Goal: Complete application form

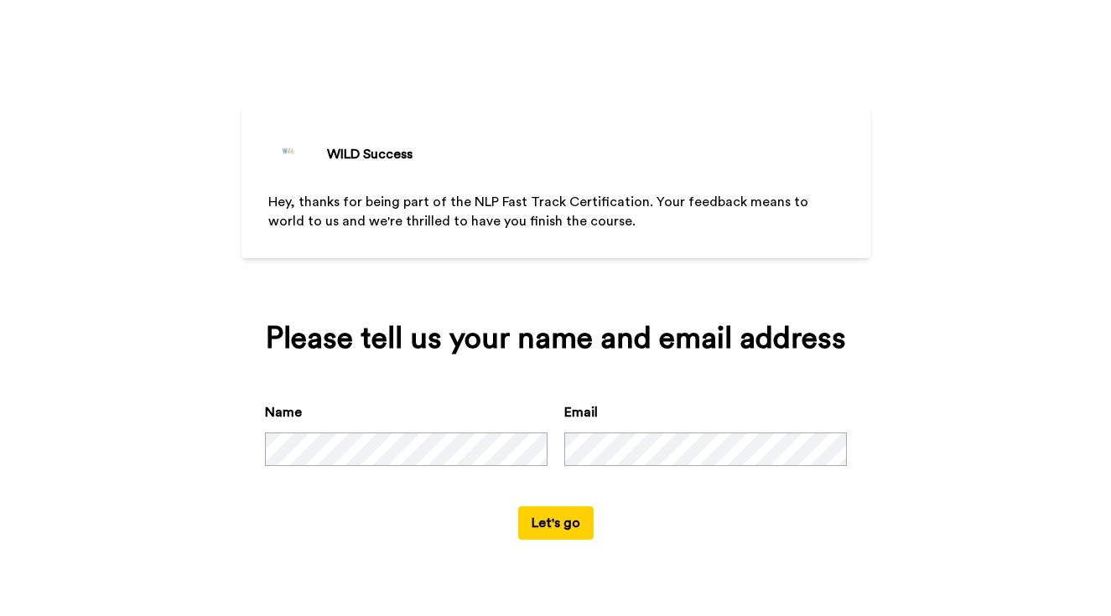
click at [609, 540] on form "Name Email Let's go" at bounding box center [556, 470] width 582 height 137
click at [551, 540] on button "Let's go" at bounding box center [555, 523] width 75 height 34
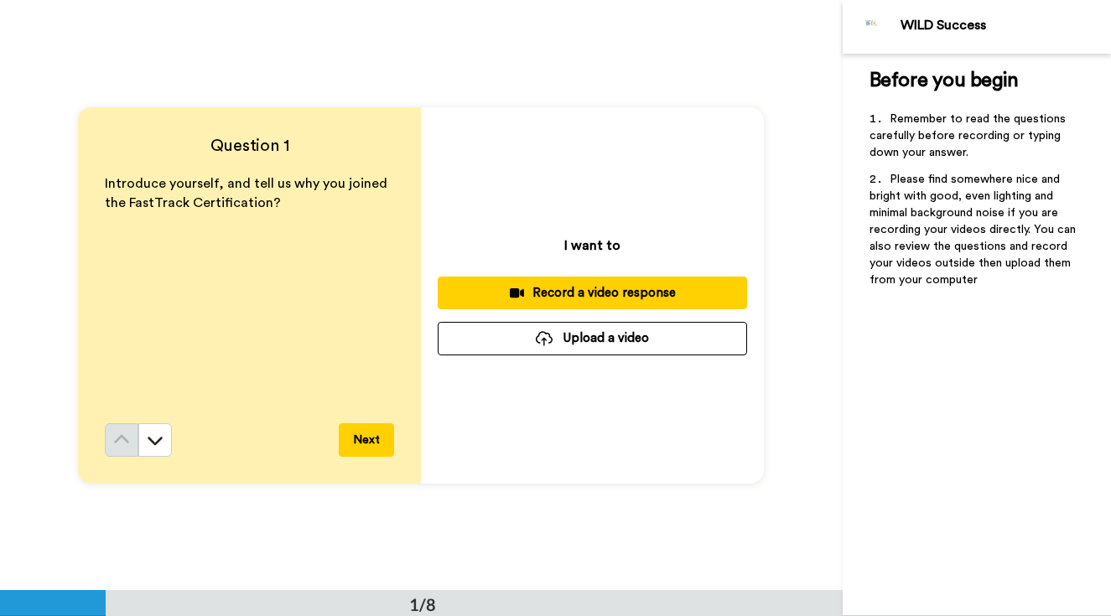
click at [487, 295] on div "Record a video response" at bounding box center [592, 293] width 282 height 18
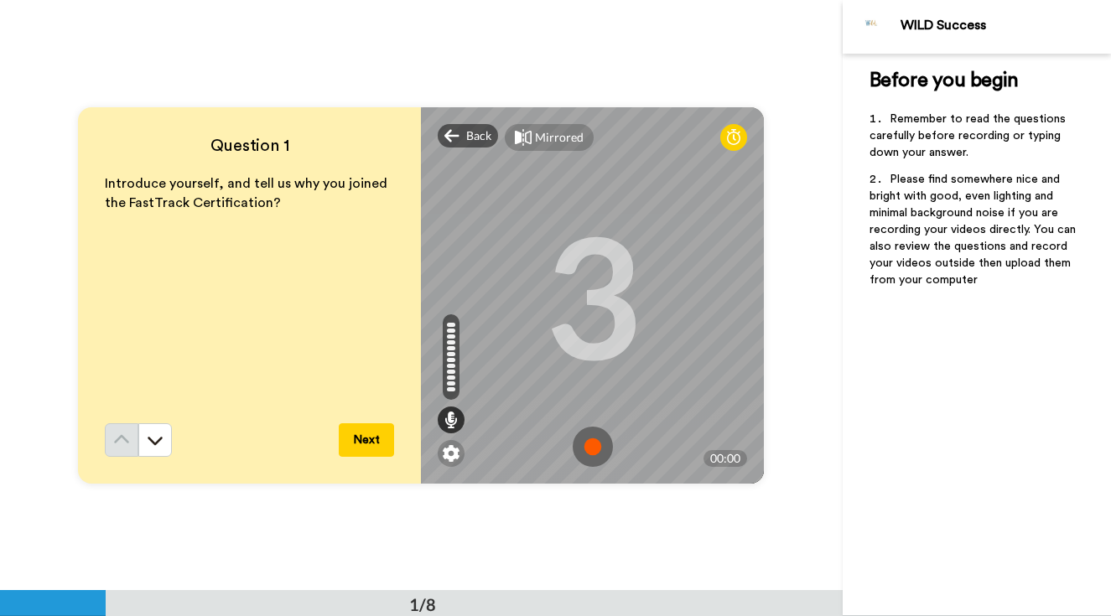
click at [592, 438] on img at bounding box center [592, 447] width 40 height 40
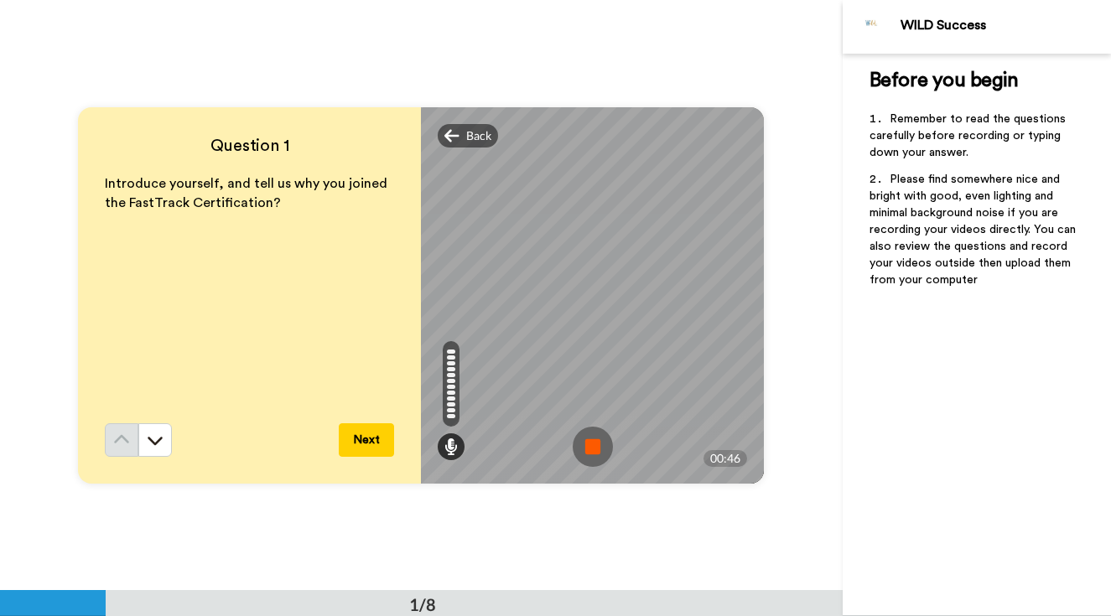
click at [593, 448] on img at bounding box center [592, 447] width 40 height 40
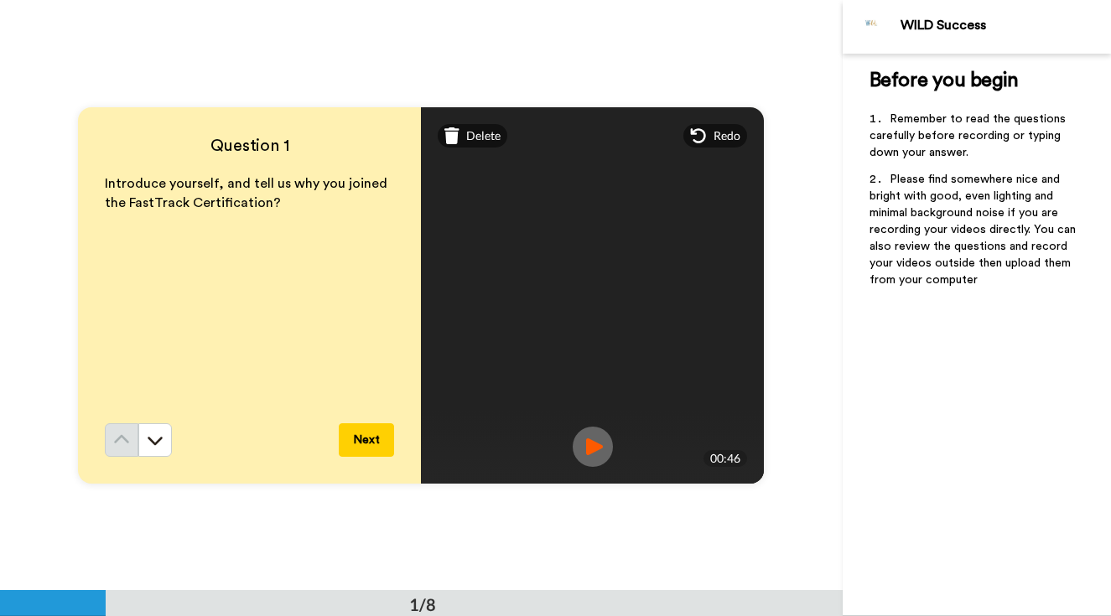
click at [370, 448] on button "Next" at bounding box center [366, 440] width 55 height 34
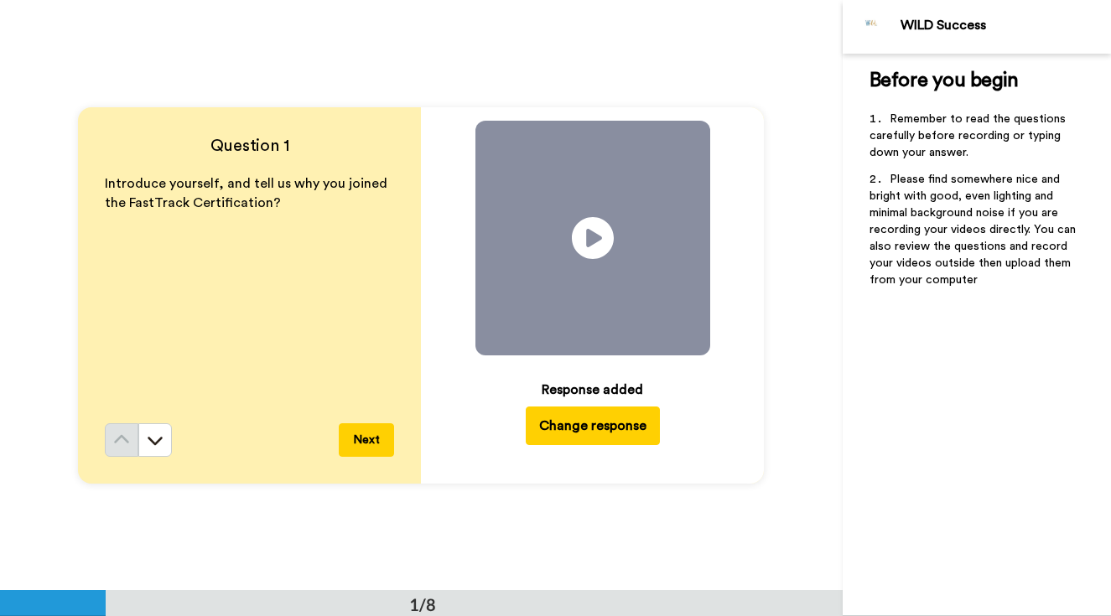
scroll to position [591, 0]
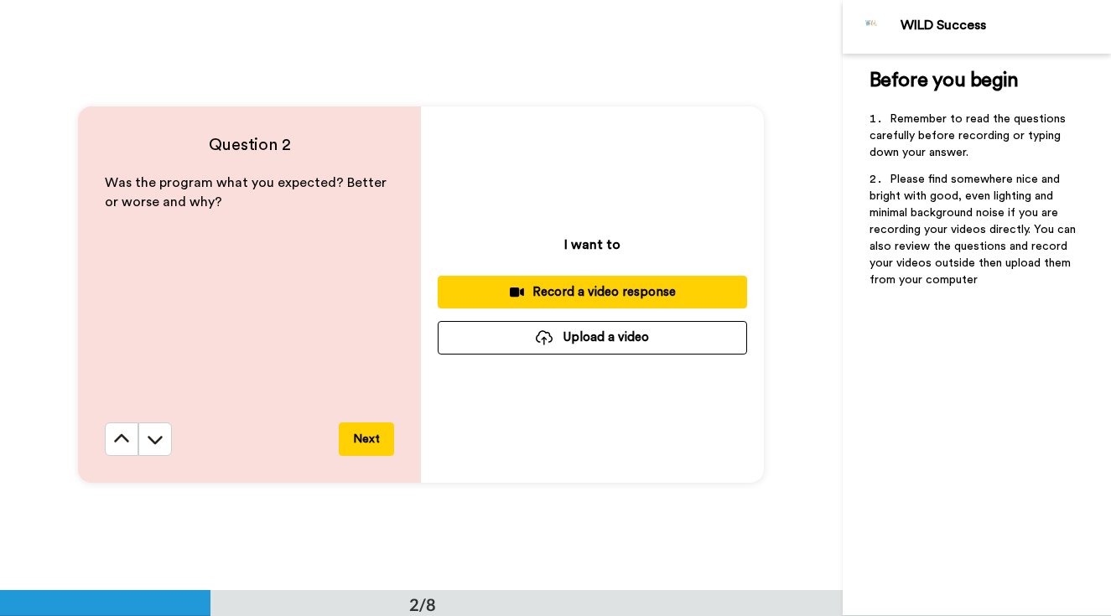
click at [495, 299] on div "Record a video response" at bounding box center [592, 292] width 282 height 18
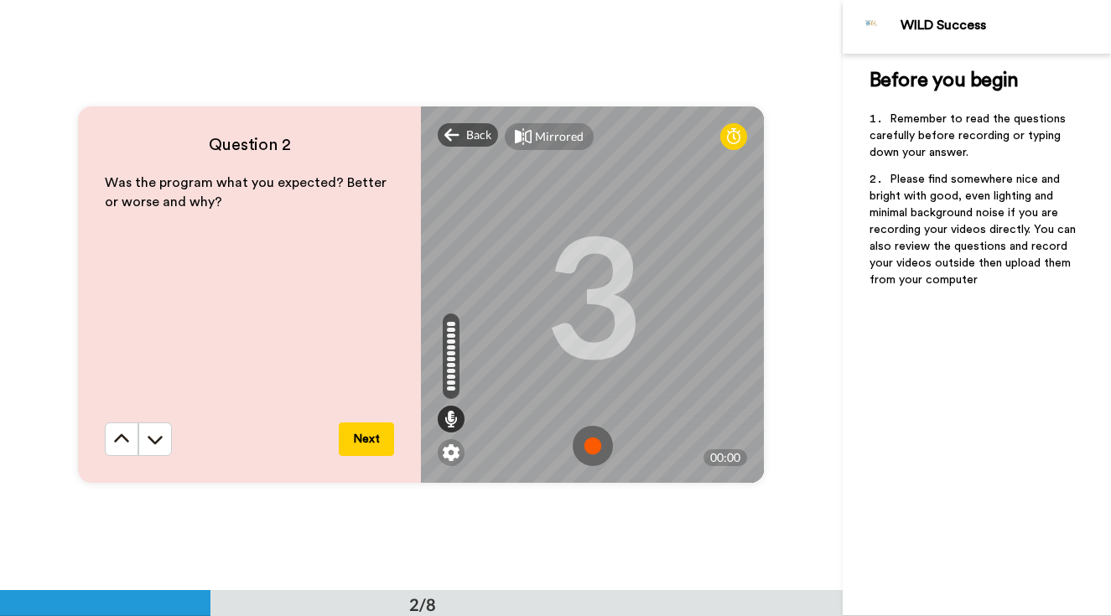
click at [595, 448] on img at bounding box center [592, 446] width 40 height 40
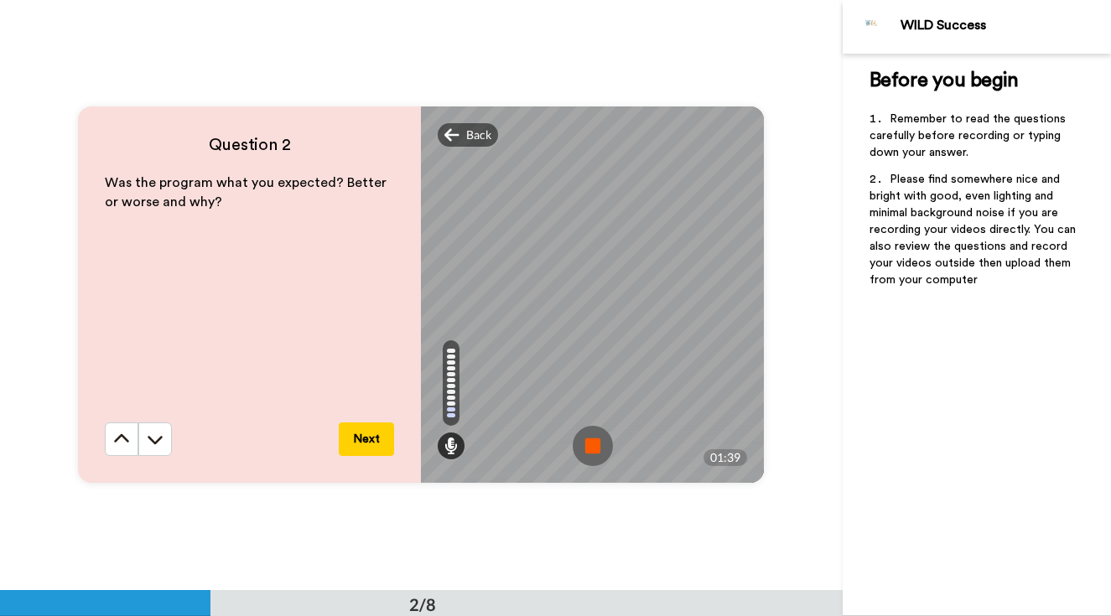
click at [595, 448] on img at bounding box center [592, 446] width 40 height 40
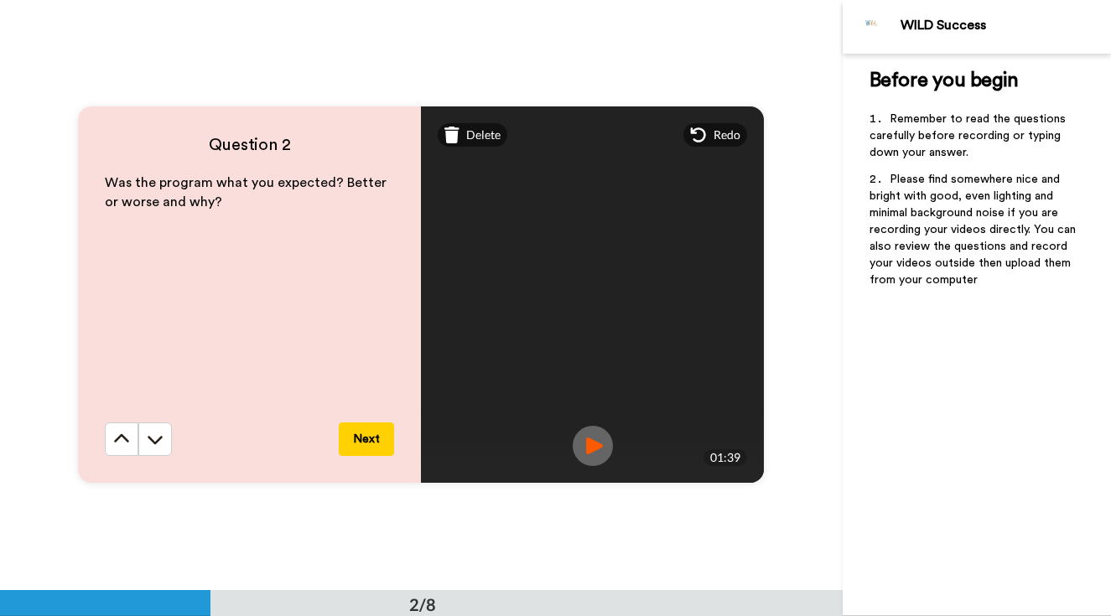
click at [372, 443] on button "Next" at bounding box center [366, 439] width 55 height 34
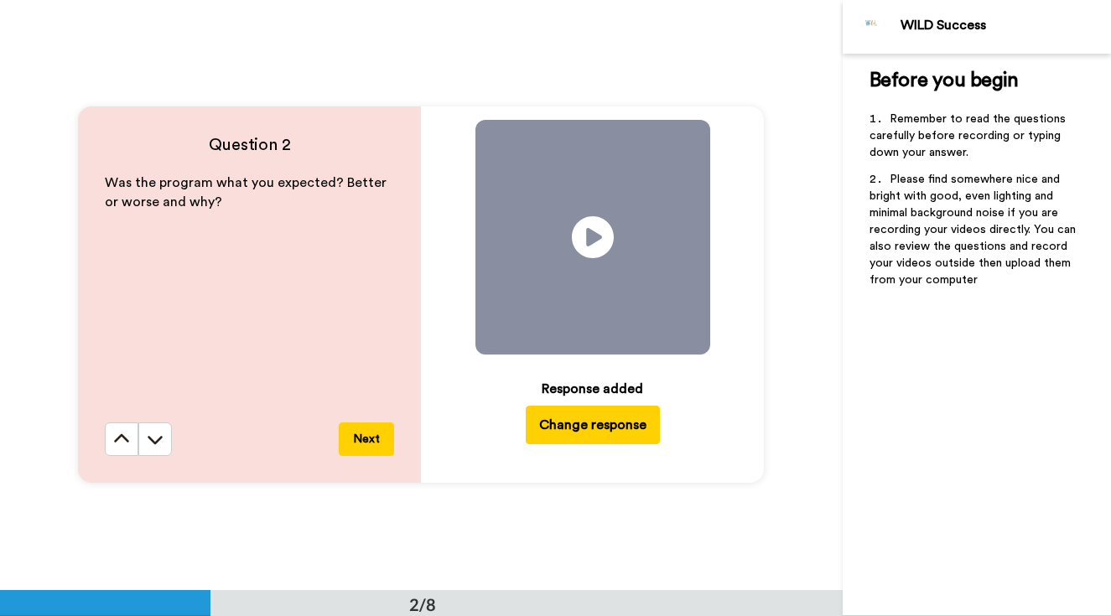
scroll to position [1181, 0]
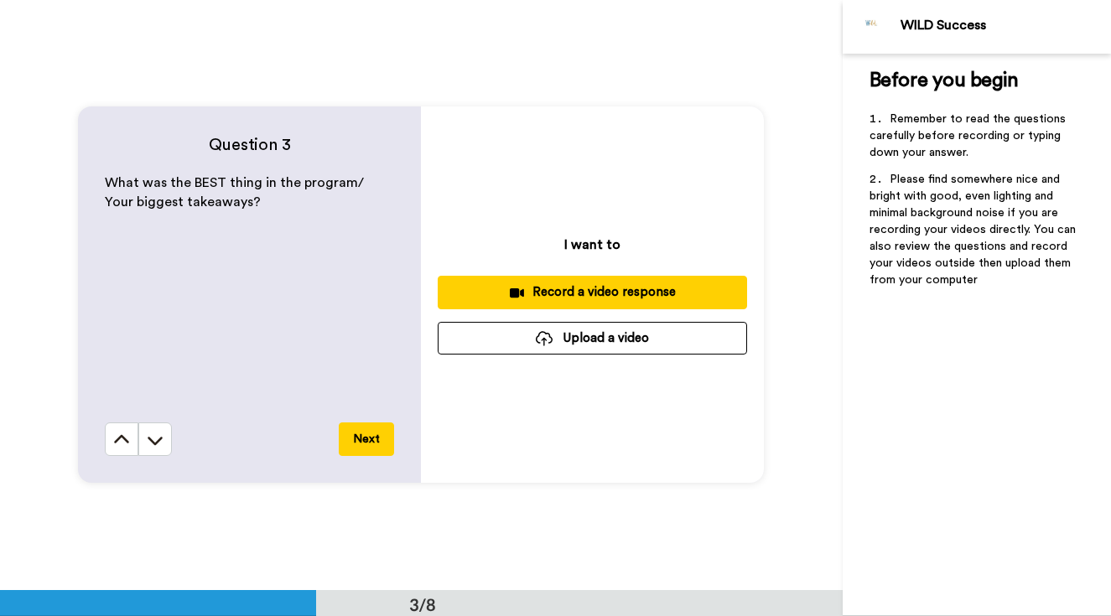
click at [501, 301] on div "Record a video response" at bounding box center [592, 292] width 282 height 18
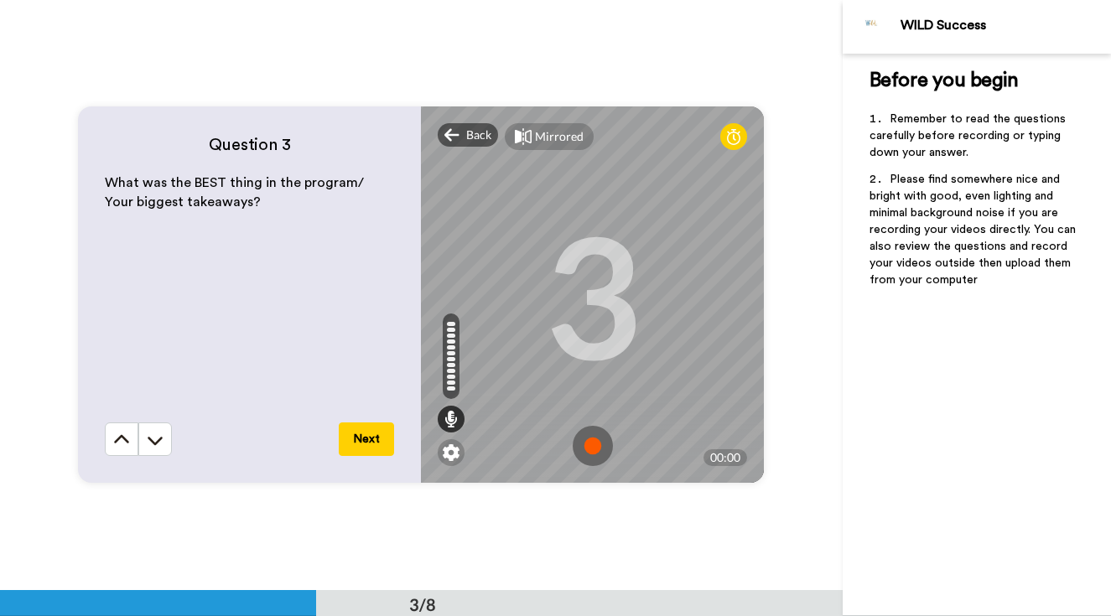
click at [594, 440] on img at bounding box center [592, 446] width 40 height 40
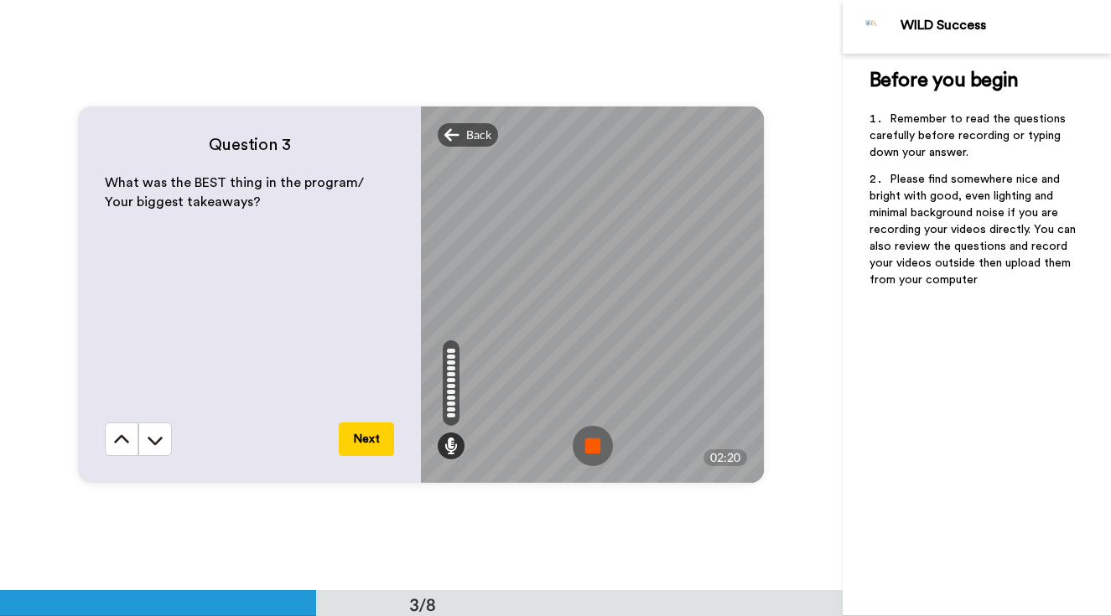
click at [593, 444] on img at bounding box center [592, 446] width 40 height 40
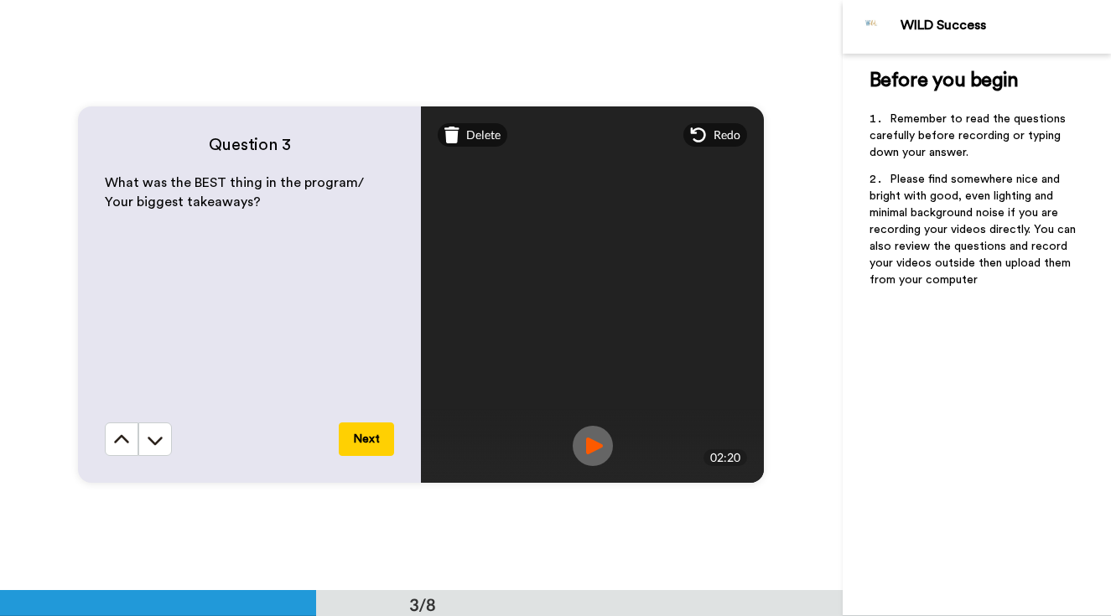
click at [376, 437] on button "Next" at bounding box center [366, 439] width 55 height 34
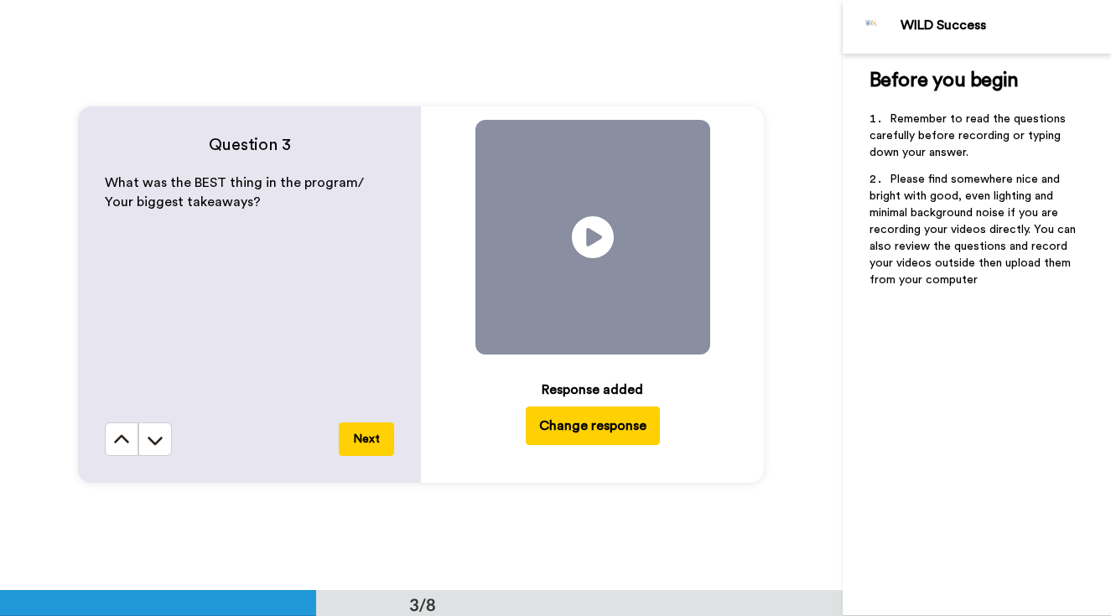
scroll to position [1771, 0]
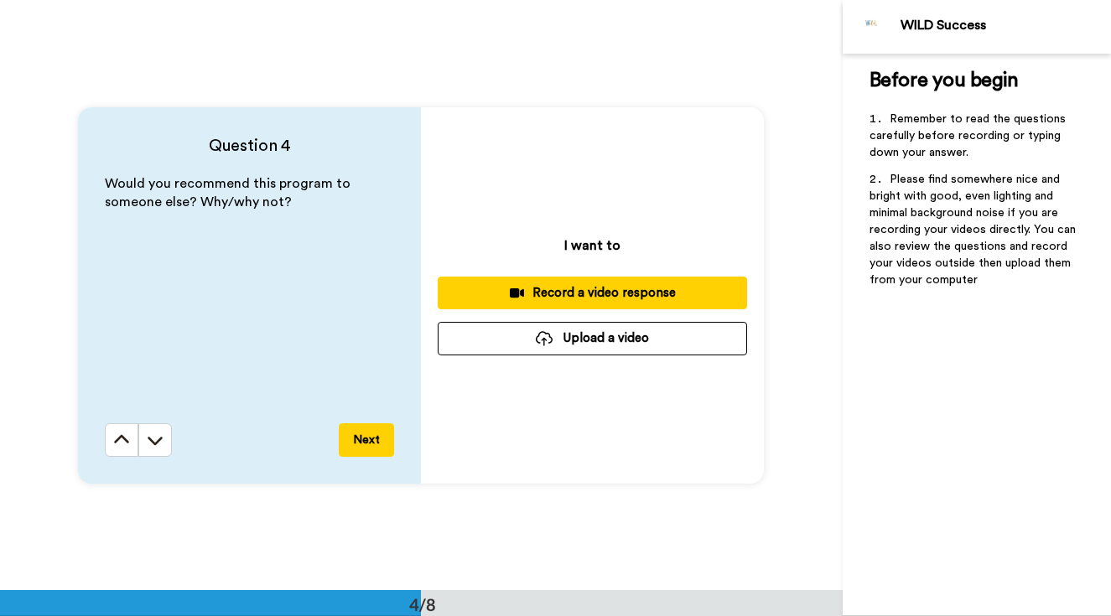
click at [376, 437] on button "Next" at bounding box center [366, 440] width 55 height 34
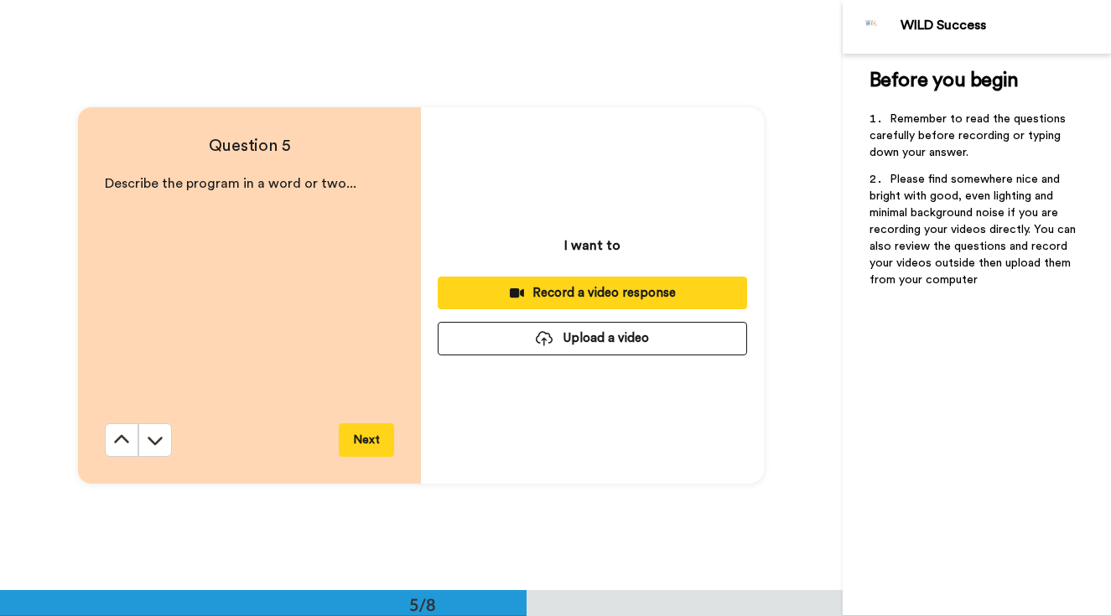
scroll to position [2362, 0]
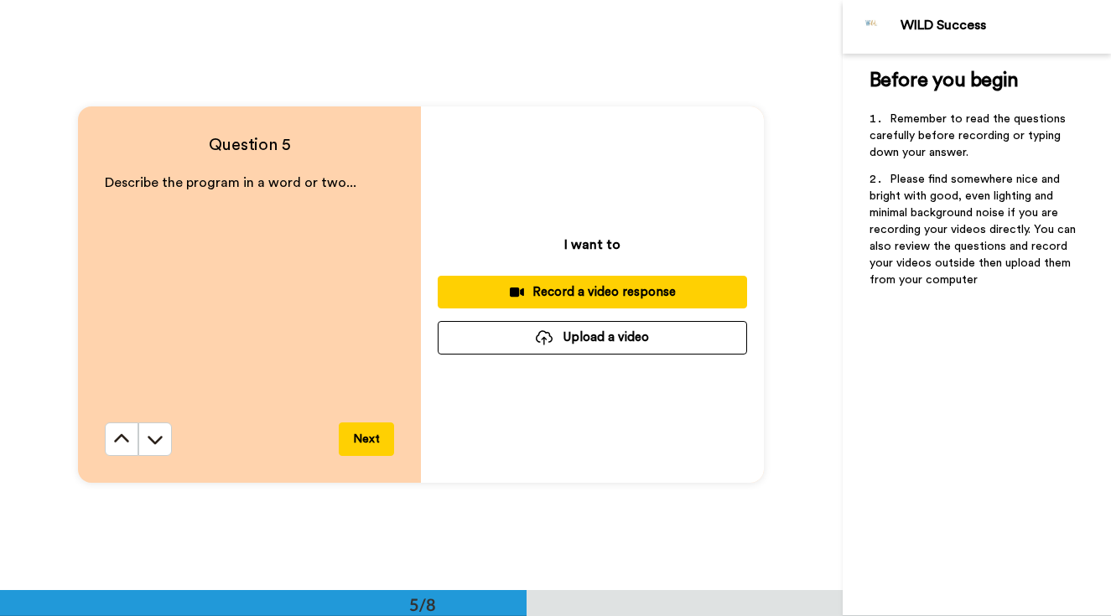
click at [122, 438] on button at bounding box center [122, 439] width 34 height 34
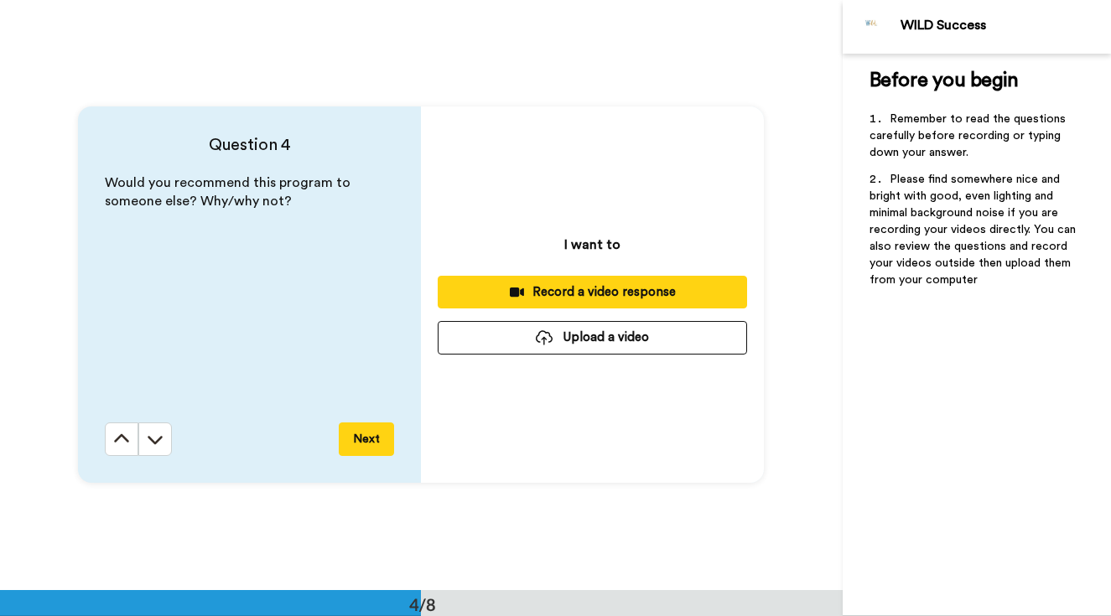
scroll to position [1771, 0]
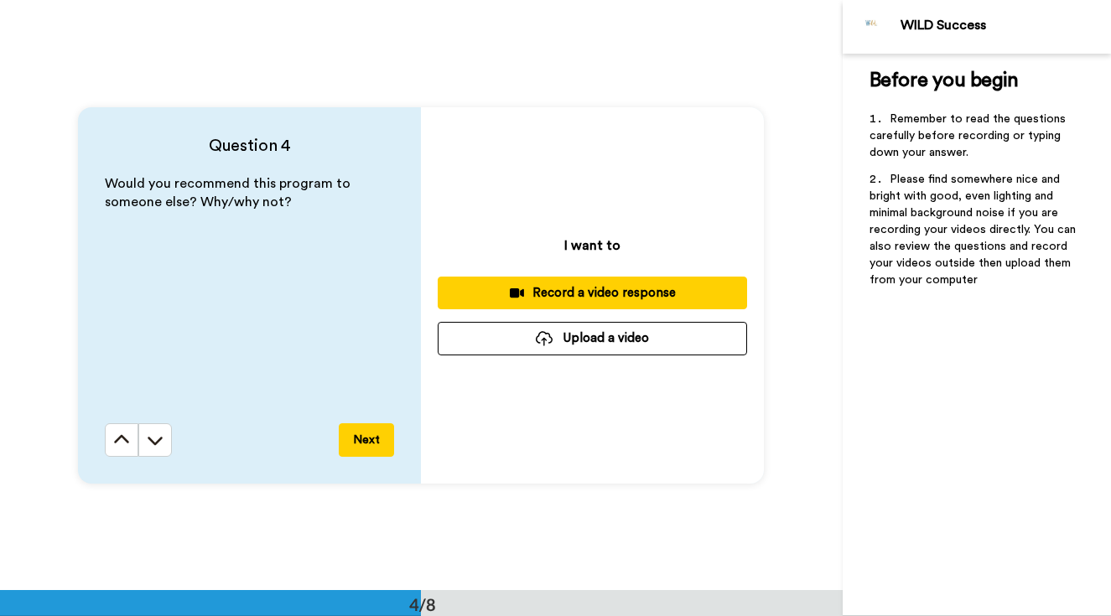
click at [565, 297] on div "Record a video response" at bounding box center [592, 293] width 282 height 18
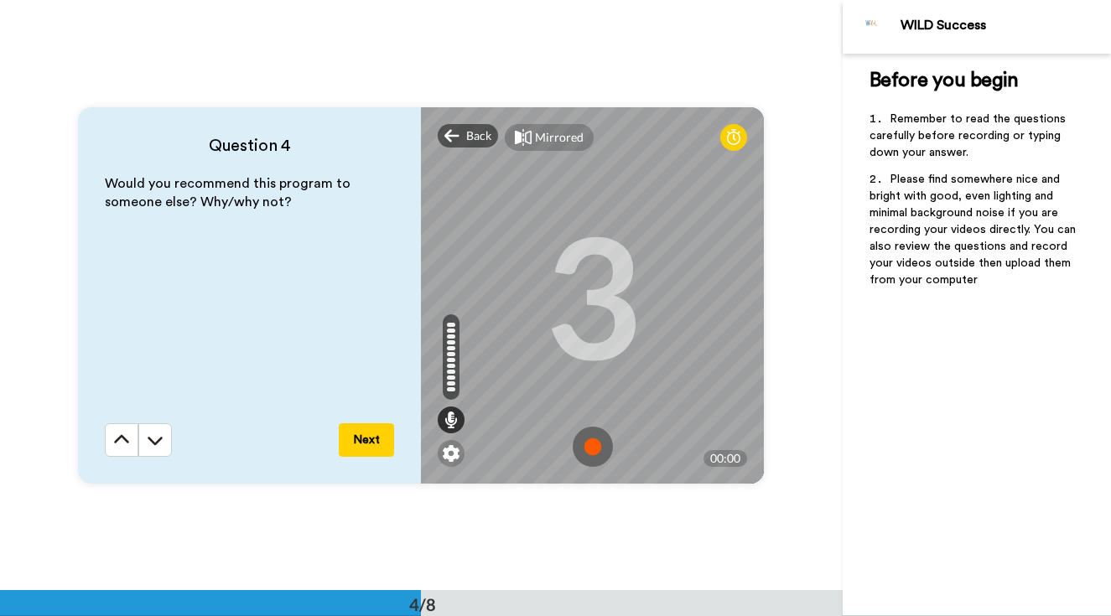
click at [588, 439] on img at bounding box center [592, 447] width 40 height 40
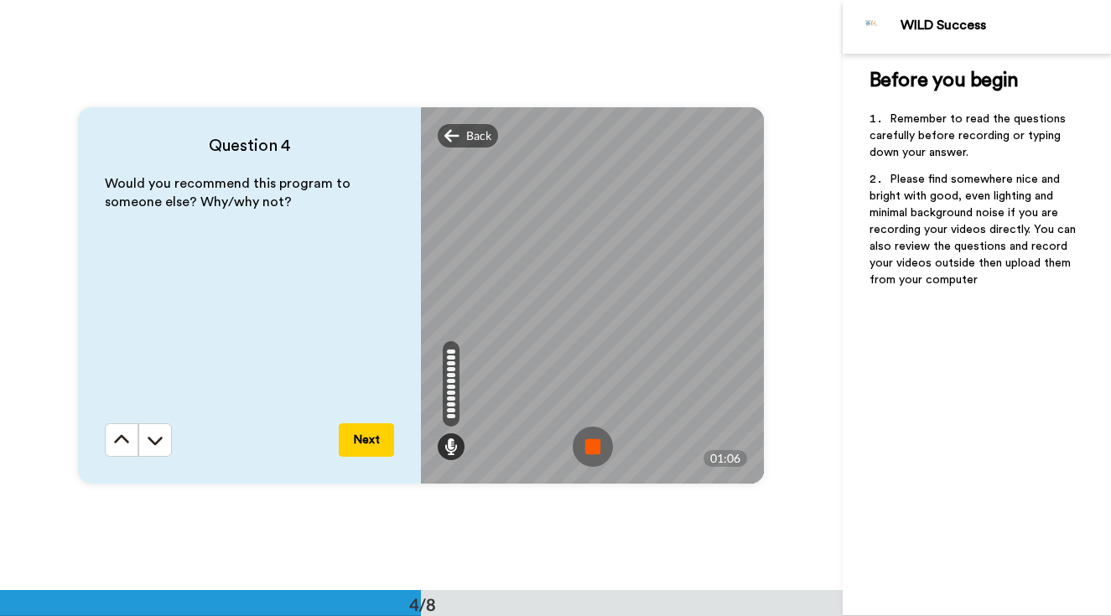
click at [594, 444] on img at bounding box center [592, 447] width 40 height 40
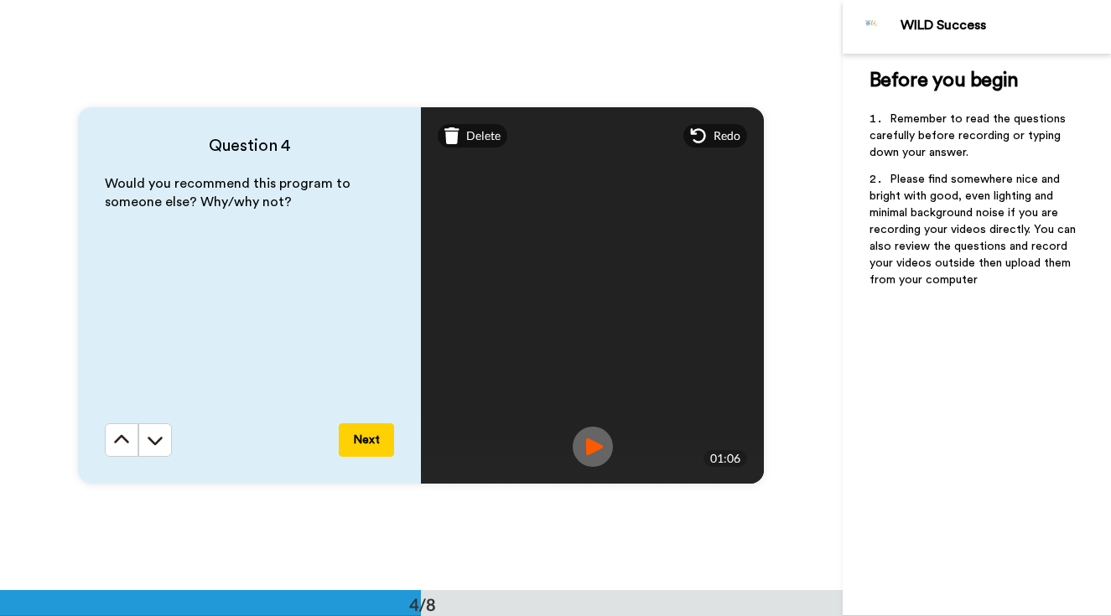
click at [375, 441] on button "Next" at bounding box center [366, 440] width 55 height 34
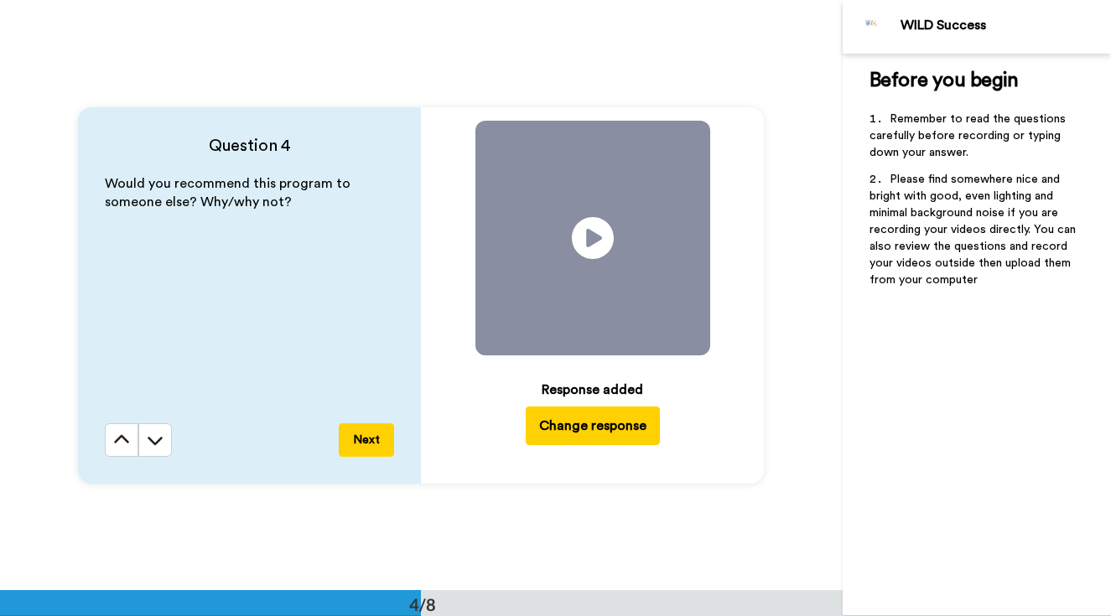
scroll to position [2362, 0]
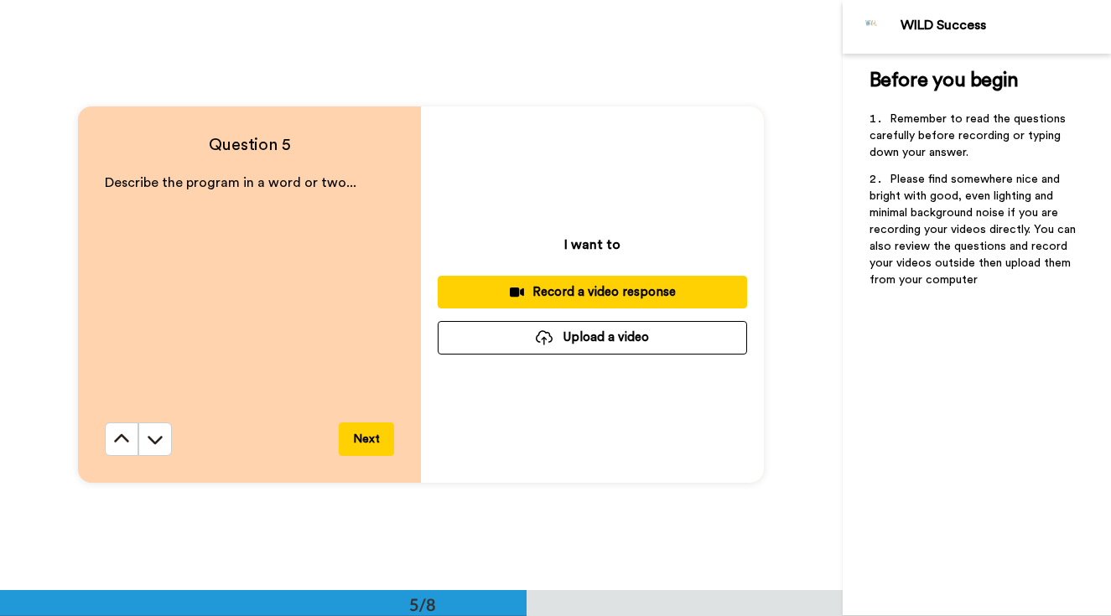
click at [375, 441] on button "Next" at bounding box center [366, 439] width 55 height 34
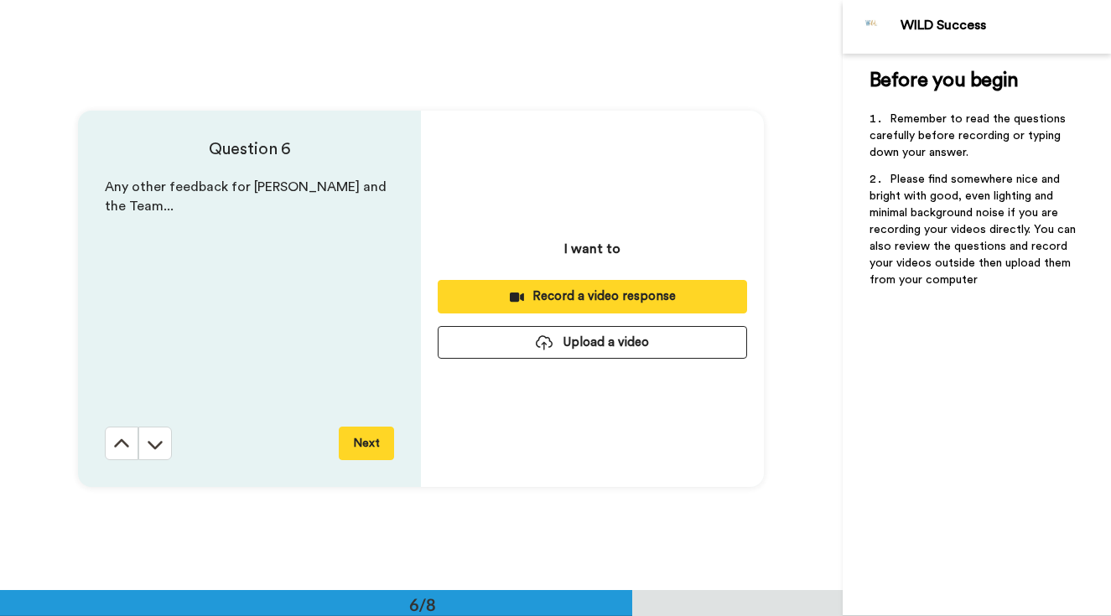
scroll to position [2952, 0]
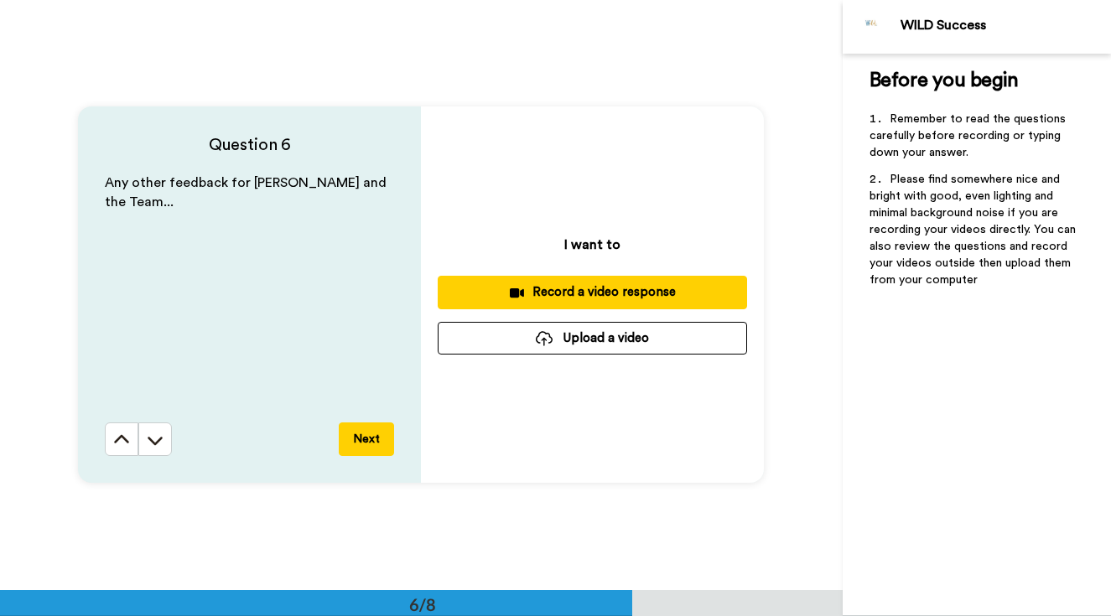
click at [122, 439] on button at bounding box center [122, 439] width 34 height 34
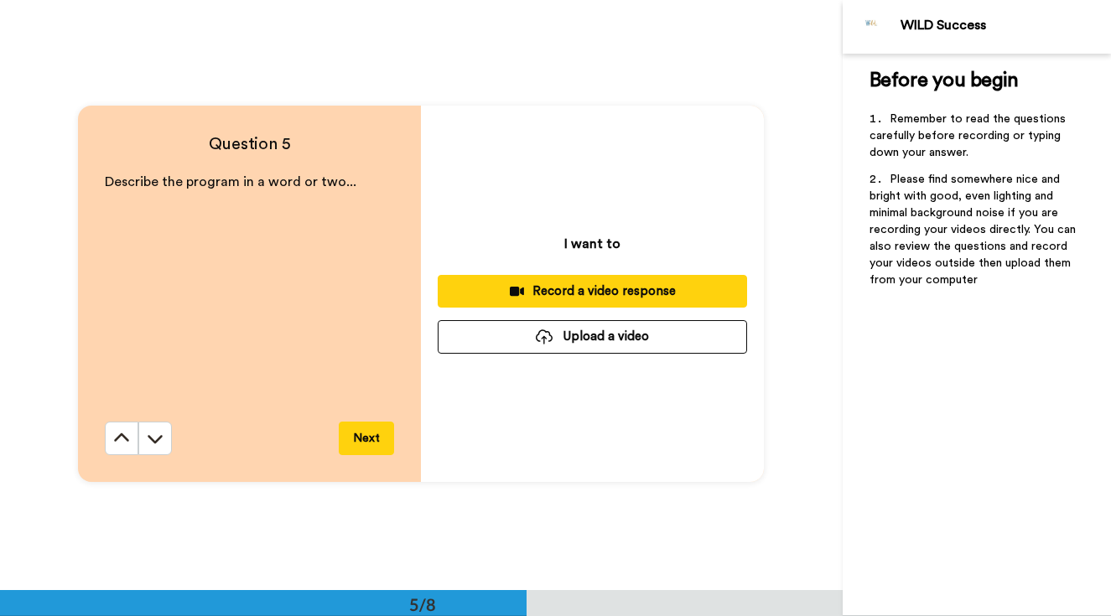
scroll to position [2362, 0]
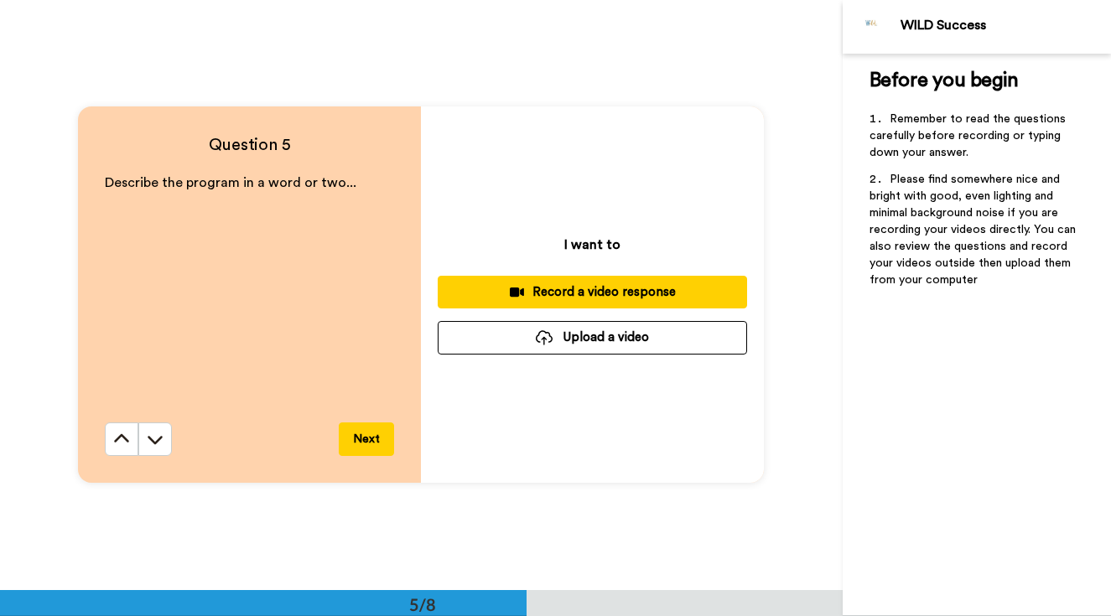
click at [495, 307] on button "Record a video response" at bounding box center [592, 292] width 309 height 33
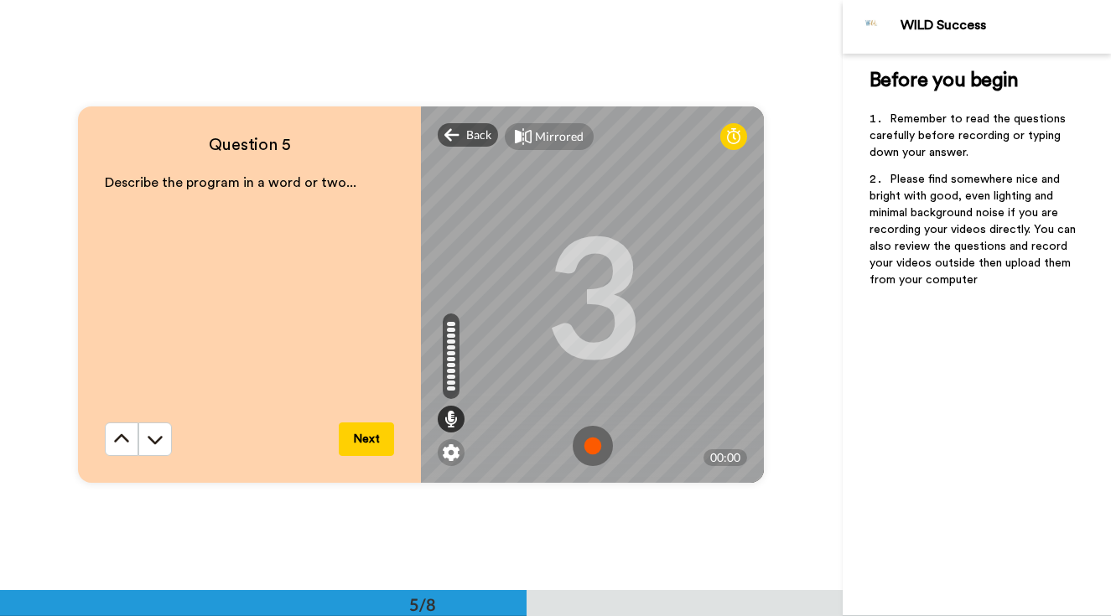
click at [596, 449] on img at bounding box center [592, 446] width 40 height 40
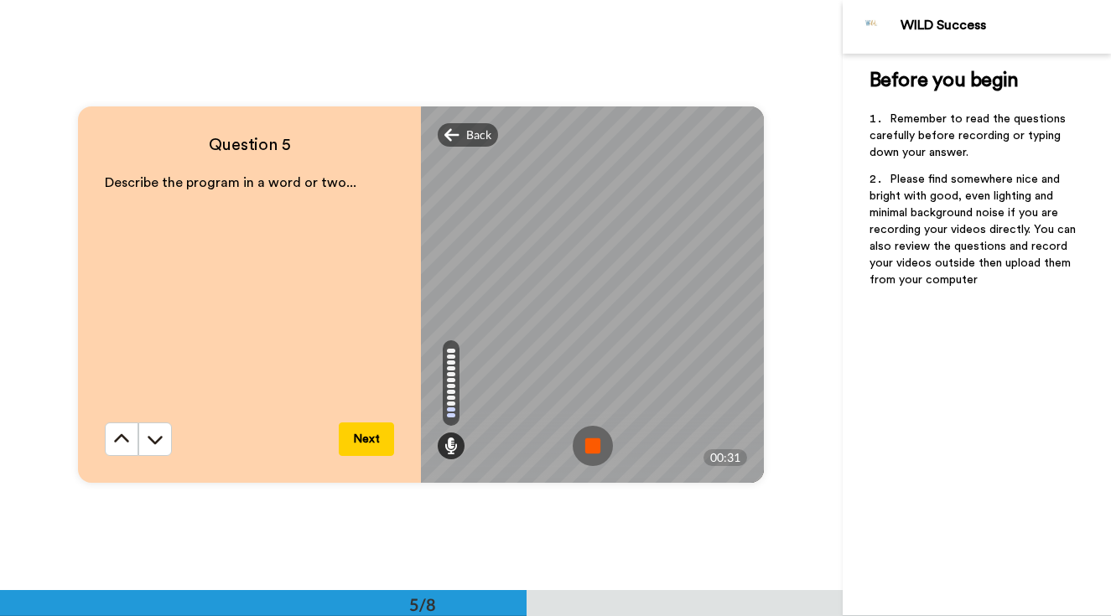
click at [596, 449] on img at bounding box center [592, 446] width 40 height 40
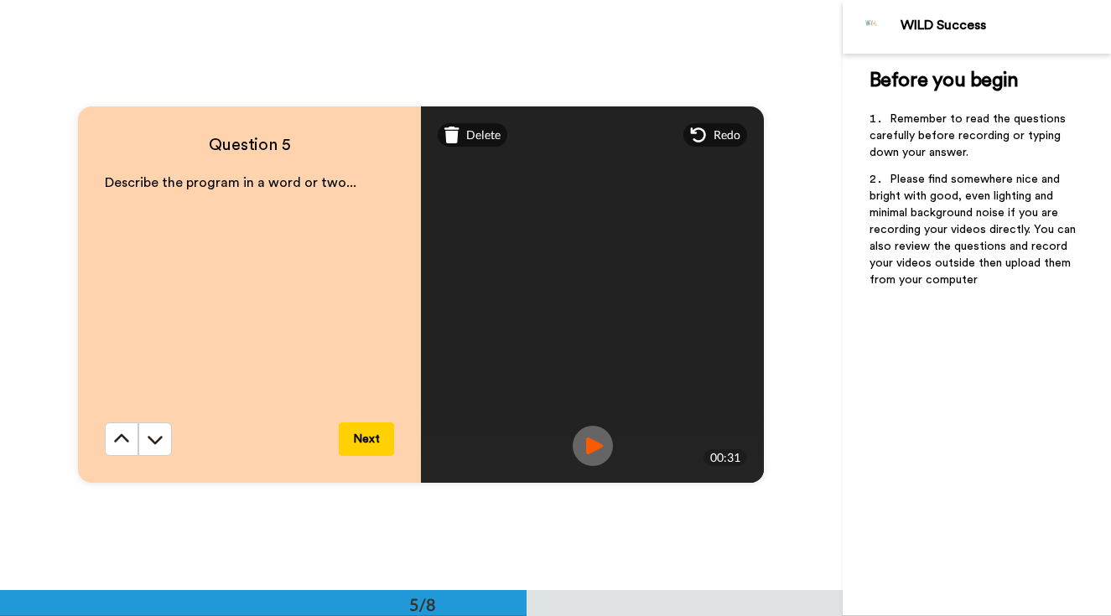
click at [377, 440] on button "Next" at bounding box center [366, 439] width 55 height 34
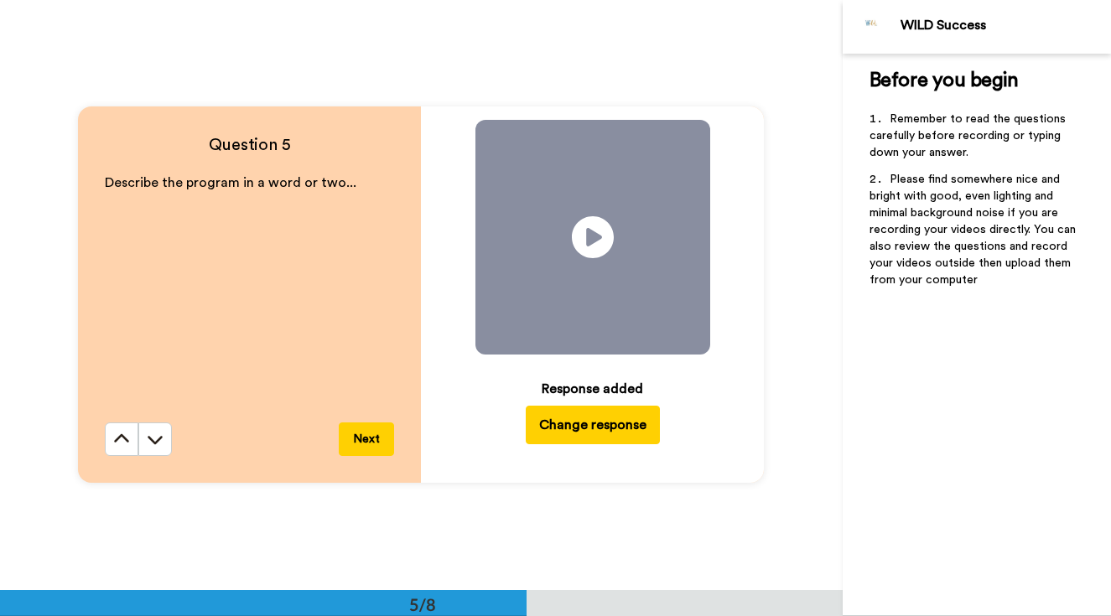
scroll to position [2952, 0]
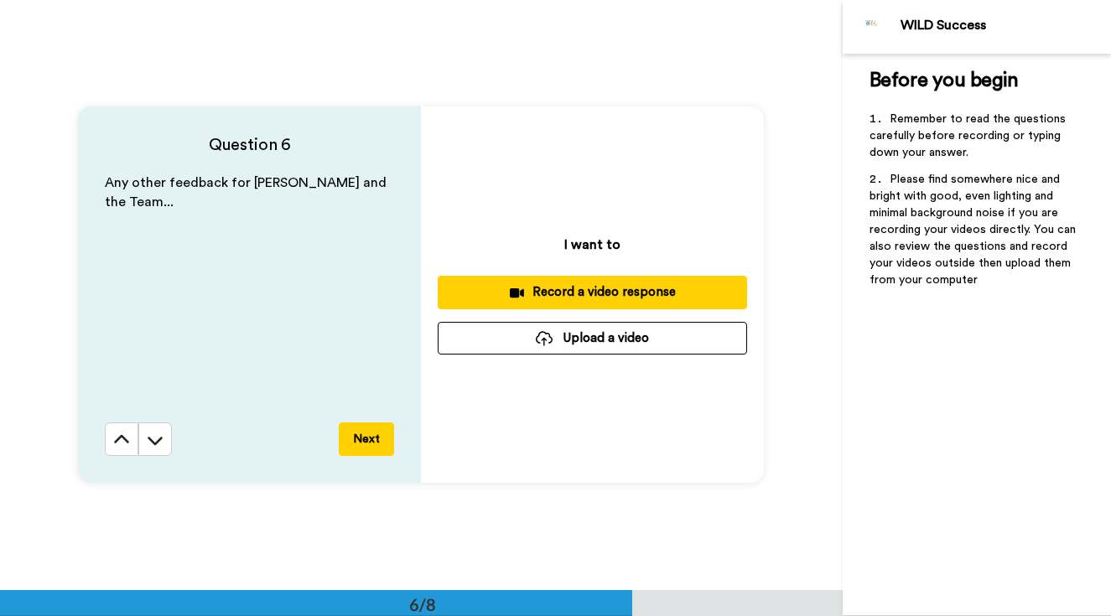
click at [560, 298] on div "Record a video response" at bounding box center [592, 292] width 282 height 18
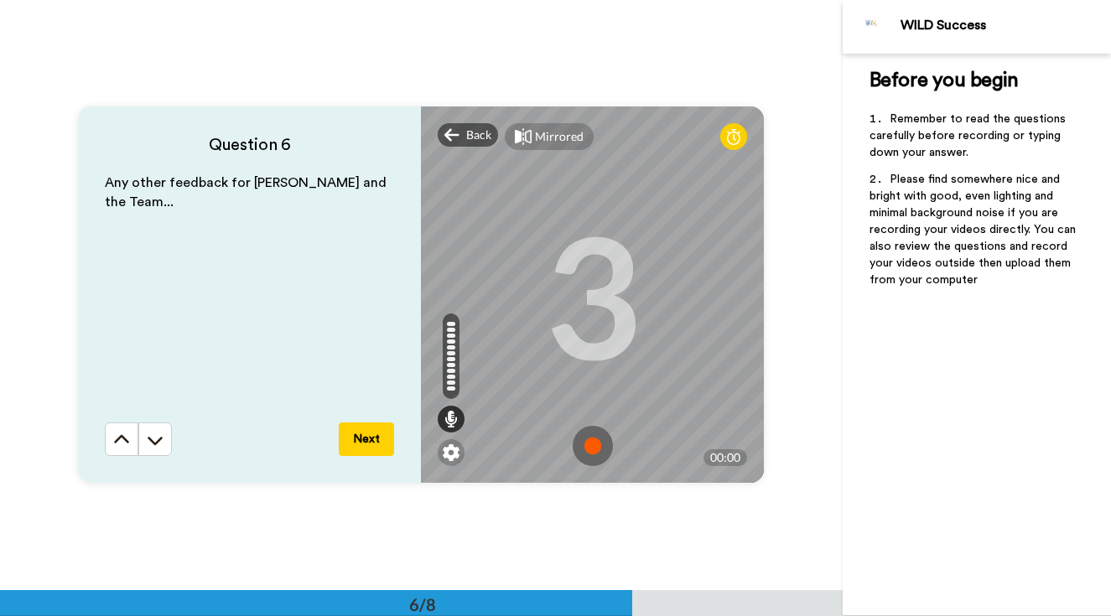
click at [594, 448] on img at bounding box center [592, 446] width 40 height 40
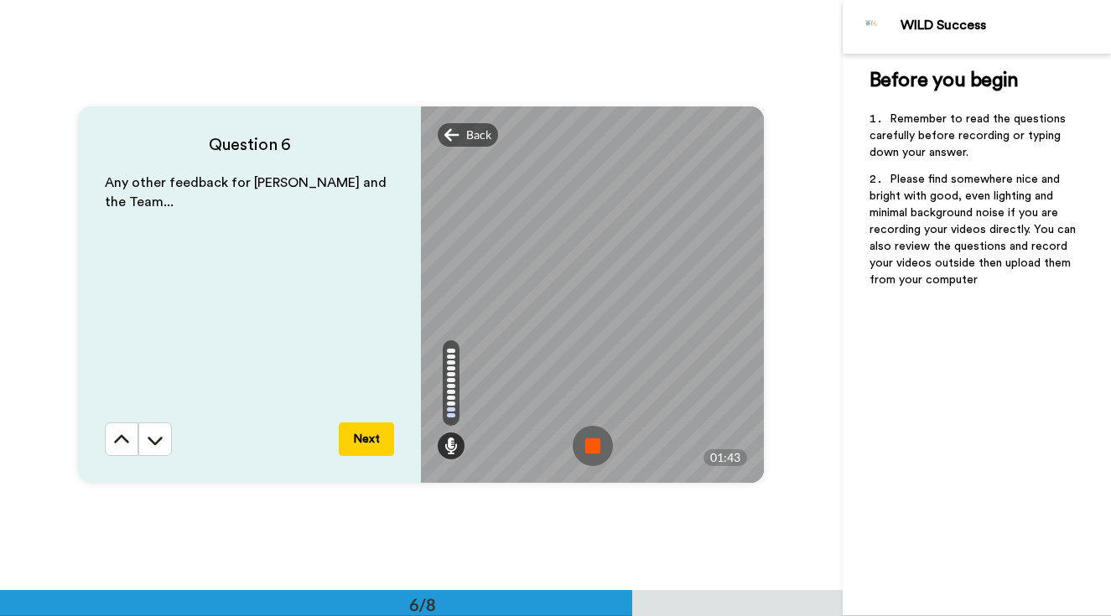
click at [370, 442] on button "Next" at bounding box center [366, 439] width 55 height 34
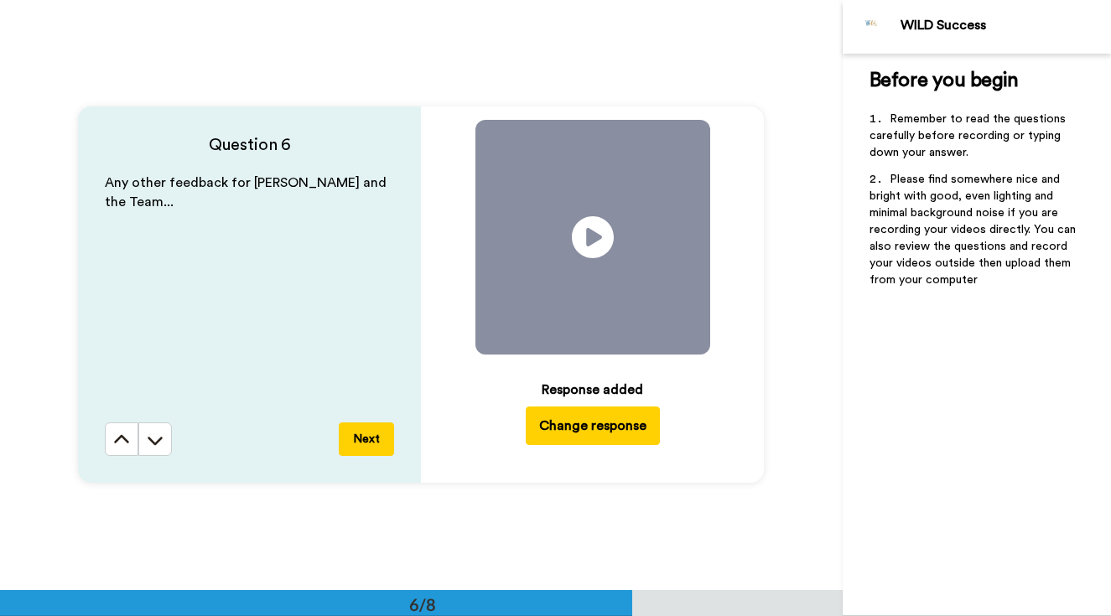
scroll to position [3542, 0]
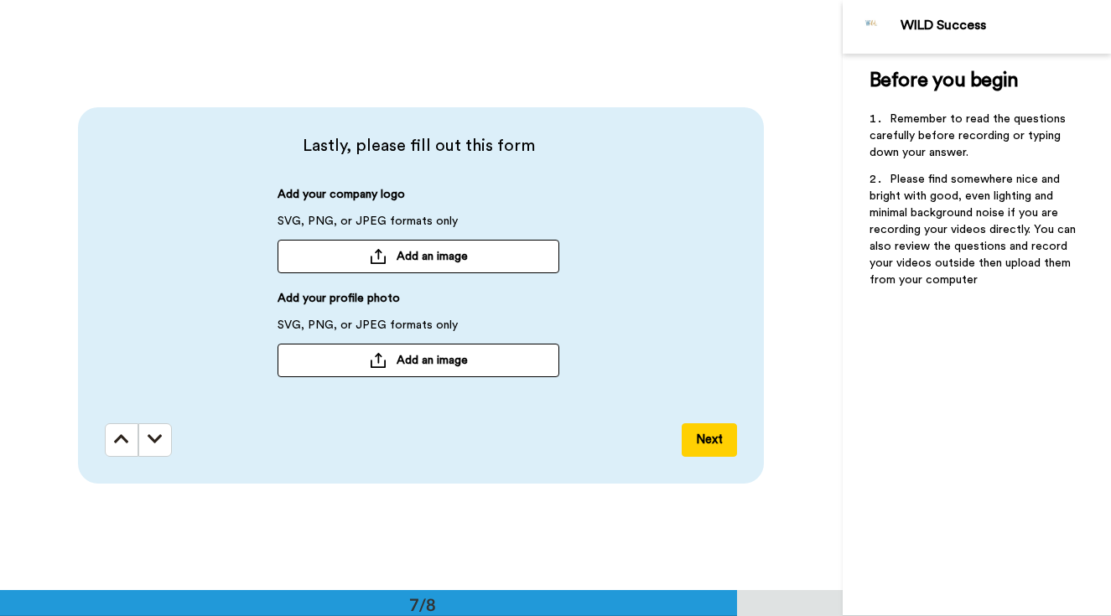
click at [393, 372] on button "Add an image" at bounding box center [418, 361] width 282 height 34
click at [375, 254] on div at bounding box center [378, 256] width 17 height 15
click at [447, 367] on span "Add an image" at bounding box center [431, 360] width 71 height 17
click at [418, 256] on button "Add an image" at bounding box center [418, 257] width 282 height 34
click at [373, 354] on div at bounding box center [378, 360] width 17 height 15
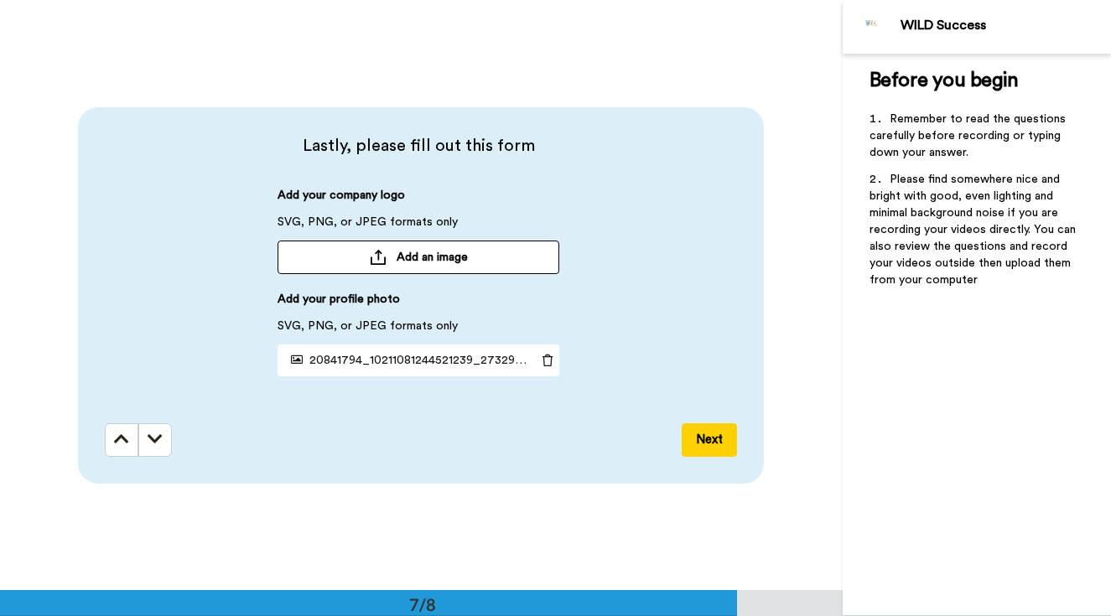
click at [377, 256] on div at bounding box center [378, 257] width 17 height 15
click at [484, 256] on button "Add an image" at bounding box center [418, 258] width 282 height 34
click at [370, 253] on div at bounding box center [378, 257] width 17 height 15
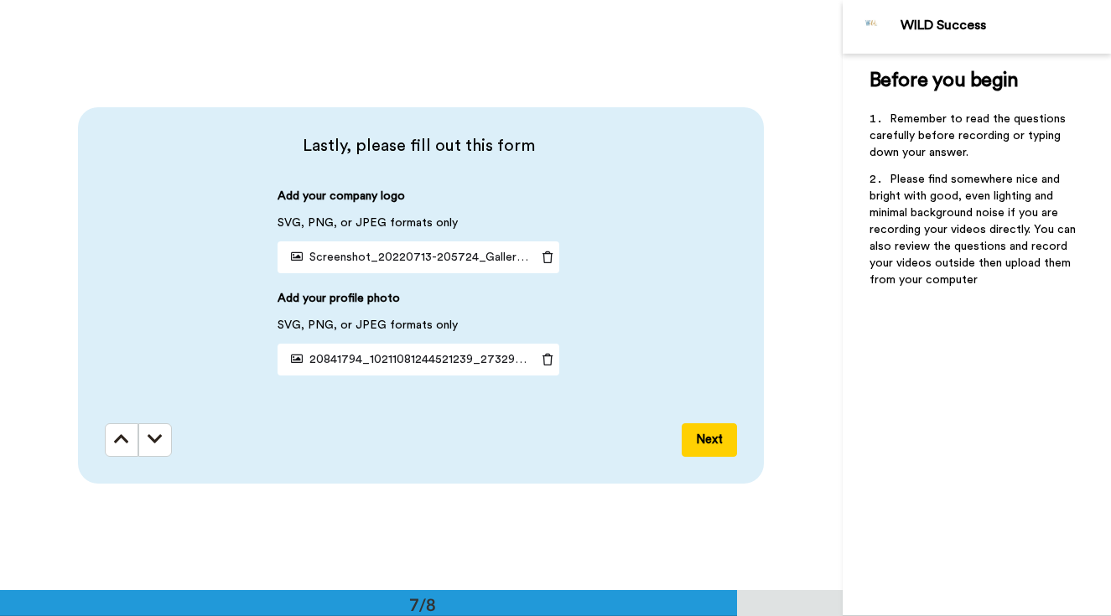
click at [716, 438] on button "Next" at bounding box center [708, 440] width 55 height 34
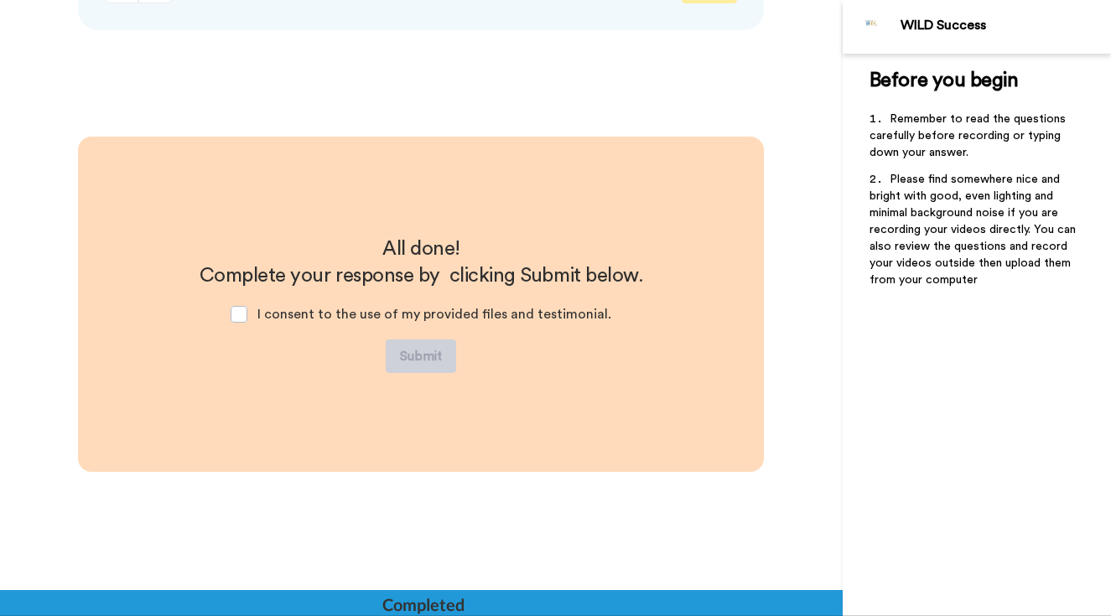
scroll to position [4005, 0]
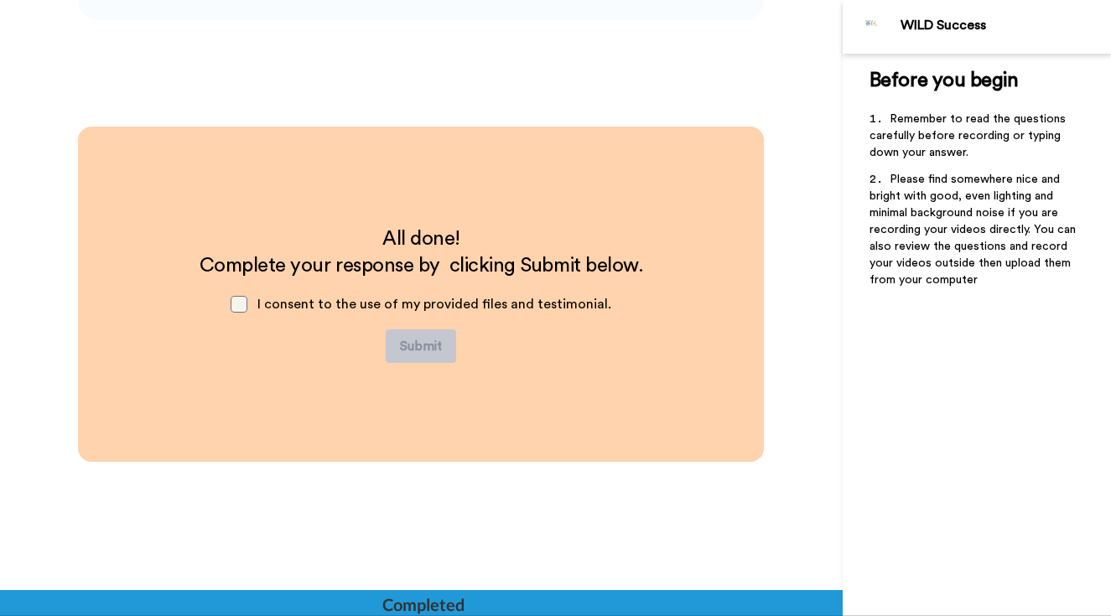
click at [247, 303] on span at bounding box center [238, 304] width 17 height 17
click at [417, 341] on button "Submit" at bounding box center [421, 346] width 70 height 34
